Goal: Transaction & Acquisition: Purchase product/service

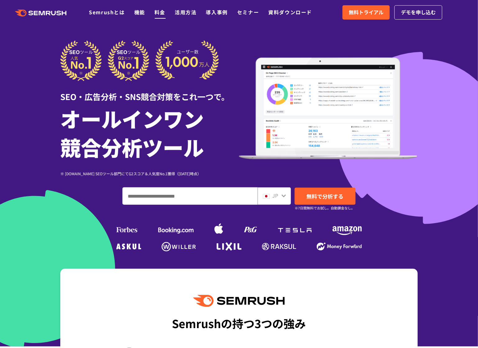
click at [155, 14] on link "料金" at bounding box center [159, 11] width 11 height 7
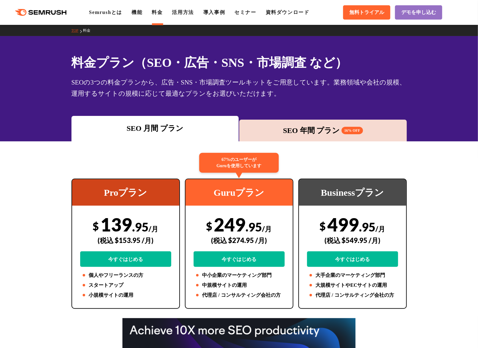
click at [282, 99] on div "料金プラン（SEO・広告・SNS・市場調査 など） SEOの3つの料金プランから、広告・SNS・市場調査ツールキットをご用意しています。業務領域や会社の規模、…" at bounding box center [239, 88] width 478 height 105
click at [336, 133] on div "SEO 年間 プラン 16% OFF" at bounding box center [322, 130] width 161 height 11
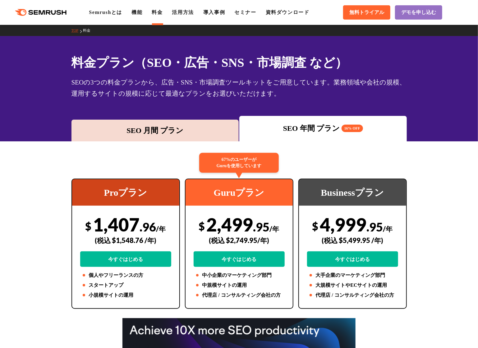
click at [122, 79] on div "SEOの3つの料金プランから、広告・SNS・市場調査ツールキットをご用意しています。業務領域や会社の規模、運用するサイトの規模に応じて最適なプランをお選びいた…" at bounding box center [238, 88] width 335 height 22
